Goal: Task Accomplishment & Management: Use online tool/utility

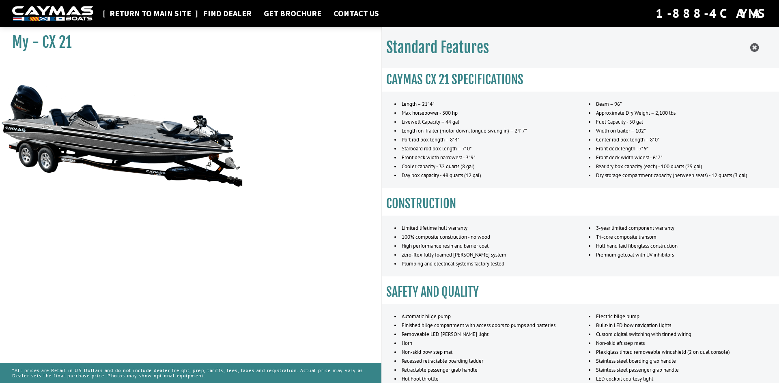
scroll to position [324, 0]
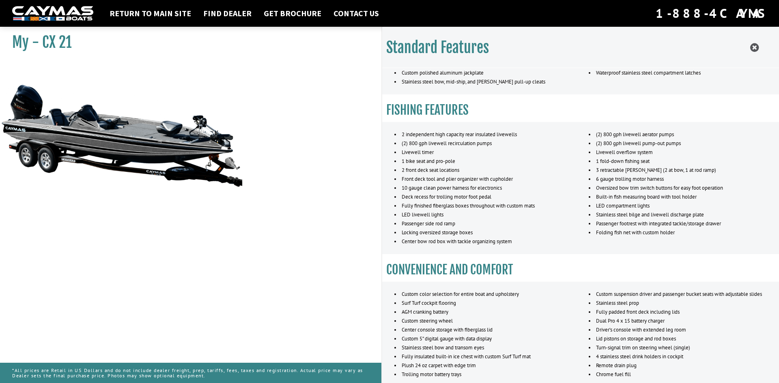
click at [150, 5] on nav "Return to main site Find Dealer Get Brochure Contact Us 1-888-4CAYMAS" at bounding box center [389, 13] width 754 height 18
click at [149, 13] on link "Return to main site" at bounding box center [150, 13] width 90 height 11
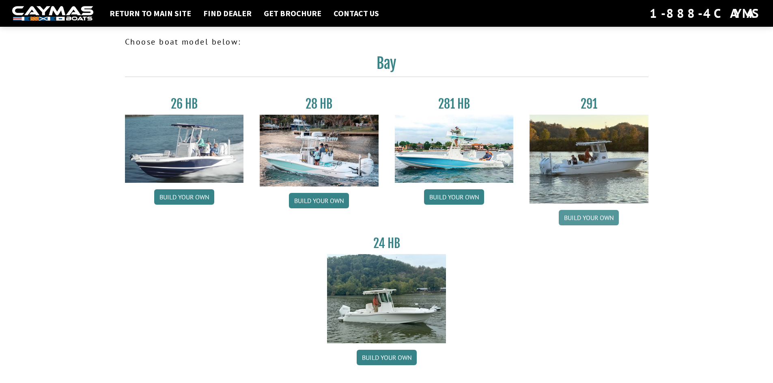
click at [594, 218] on link "Build your own" at bounding box center [588, 217] width 60 height 15
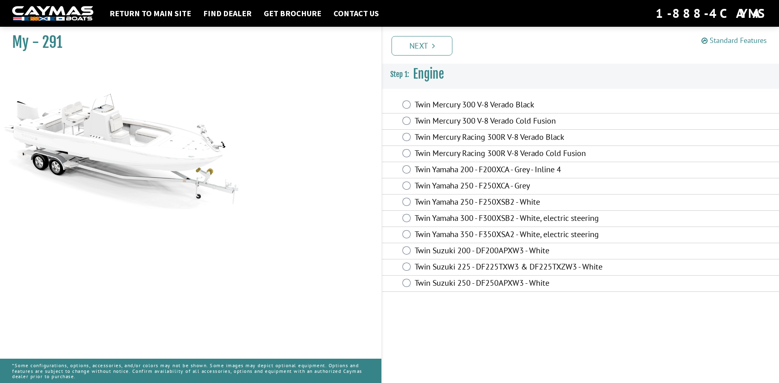
click at [726, 39] on link "Standard Features" at bounding box center [733, 40] width 65 height 9
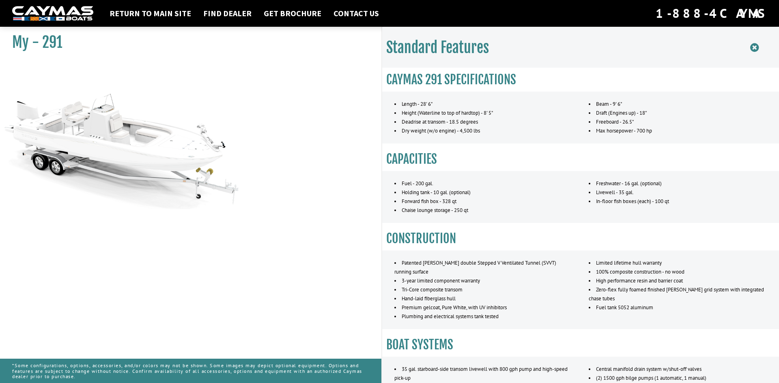
click at [752, 47] on icon at bounding box center [754, 48] width 9 height 10
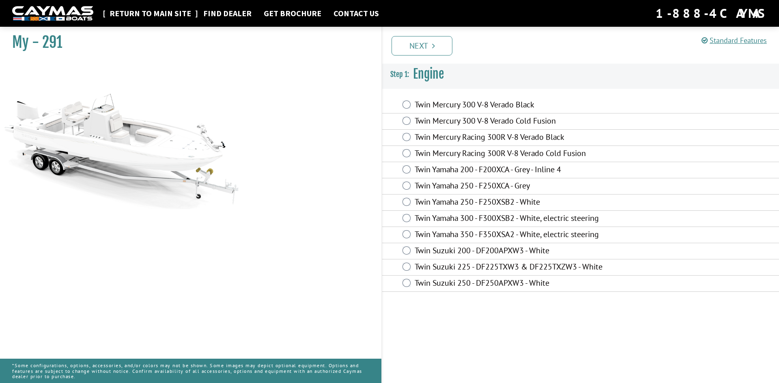
click at [133, 10] on link "Return to main site" at bounding box center [150, 13] width 90 height 11
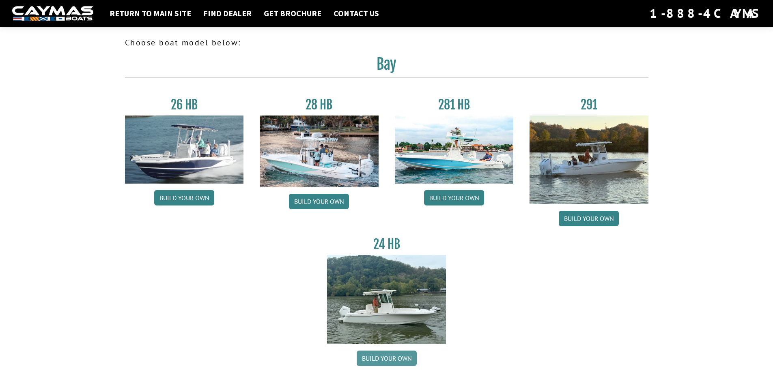
click at [384, 354] on link "Build your own" at bounding box center [386, 358] width 60 height 15
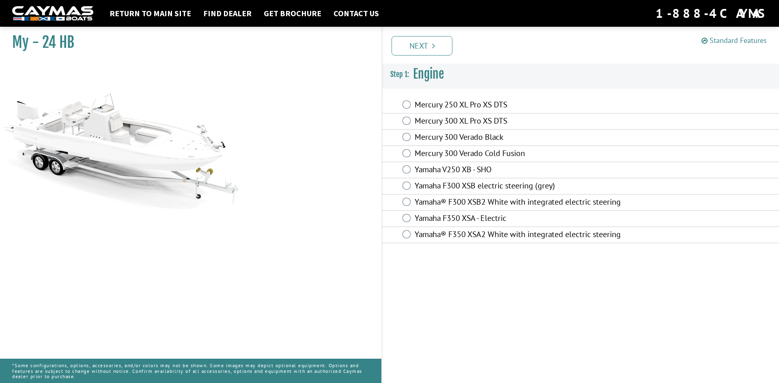
click at [728, 36] on link "Standard Features" at bounding box center [733, 40] width 65 height 9
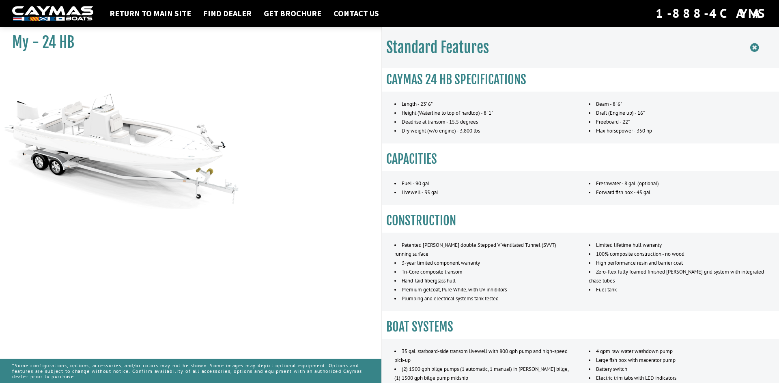
click at [754, 47] on icon at bounding box center [754, 48] width 9 height 10
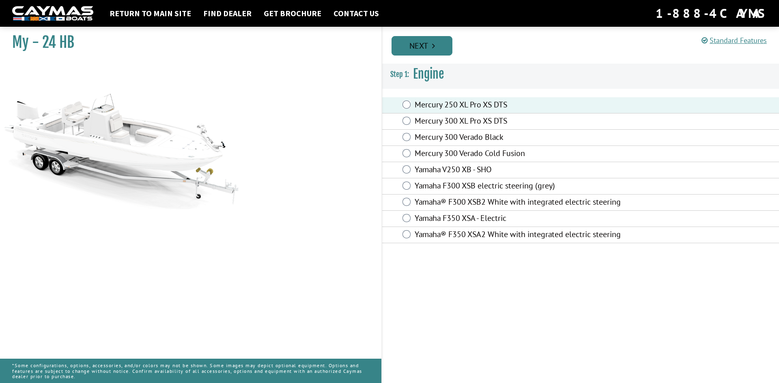
click at [420, 48] on link "Next" at bounding box center [421, 45] width 61 height 19
